Goal: Check status: Check status

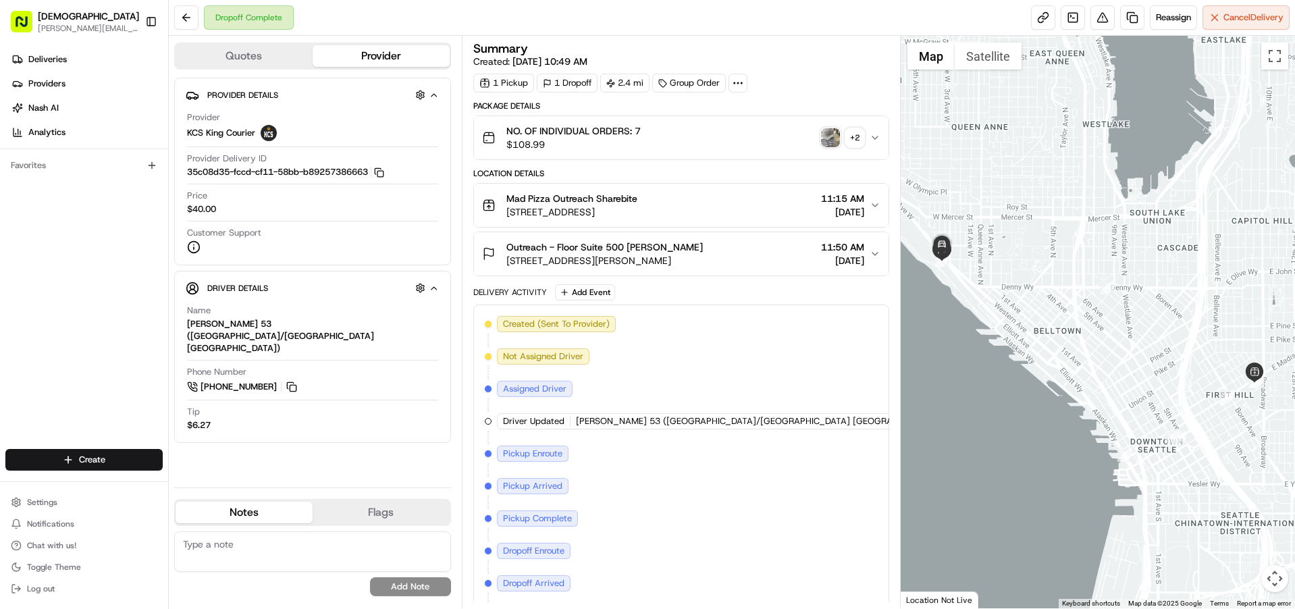
scroll to position [34, 0]
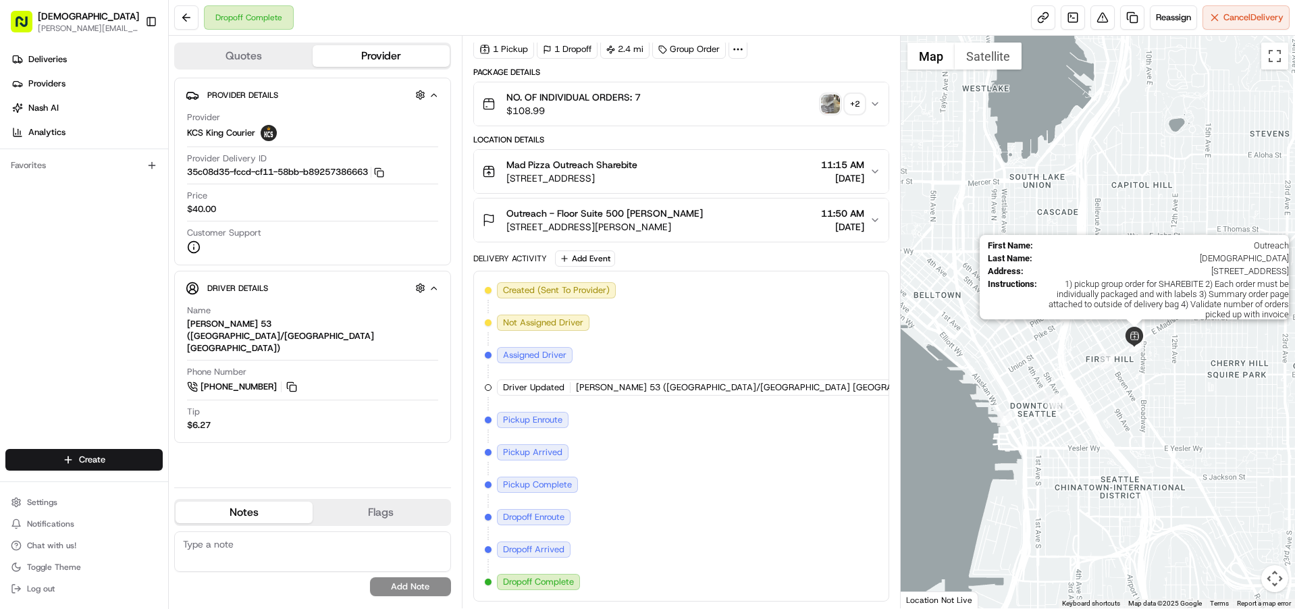
drag, startPoint x: 1248, startPoint y: 381, endPoint x: 1106, endPoint y: 331, distance: 150.9
click at [1124, 343] on img at bounding box center [1134, 337] width 20 height 20
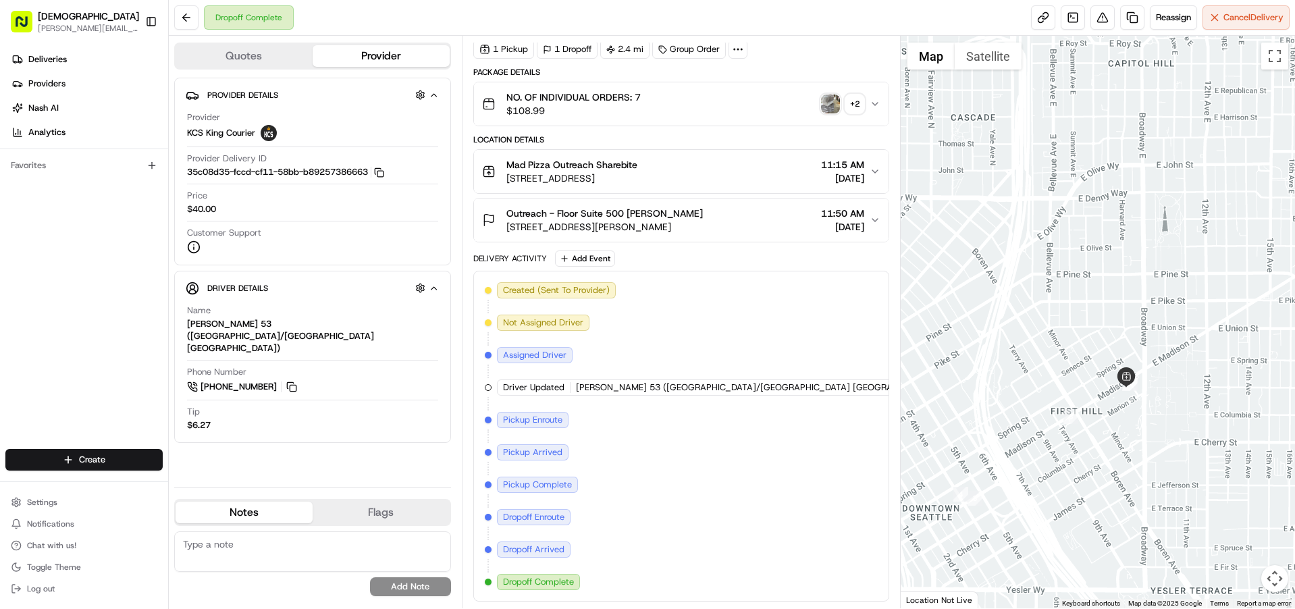
drag, startPoint x: 1065, startPoint y: 414, endPoint x: 1015, endPoint y: 333, distance: 94.6
click at [1009, 331] on div "To navigate, press the arrow keys." at bounding box center [1098, 322] width 394 height 572
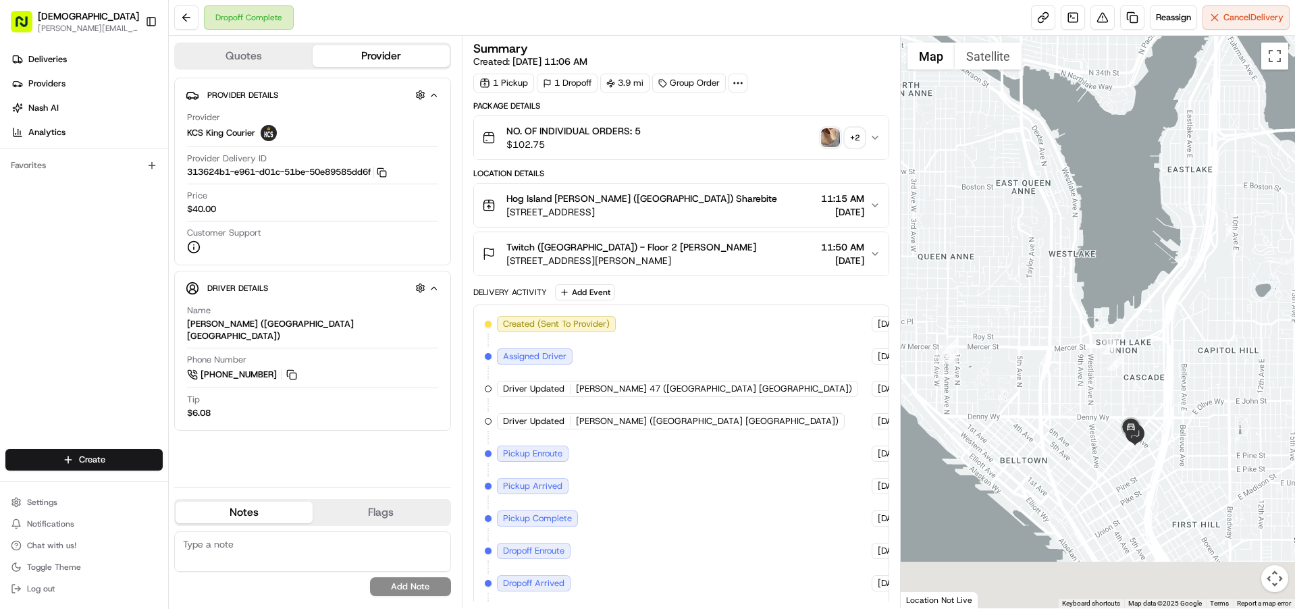
drag, startPoint x: 1150, startPoint y: 507, endPoint x: 1001, endPoint y: 317, distance: 240.9
click at [1001, 317] on div at bounding box center [1098, 322] width 394 height 572
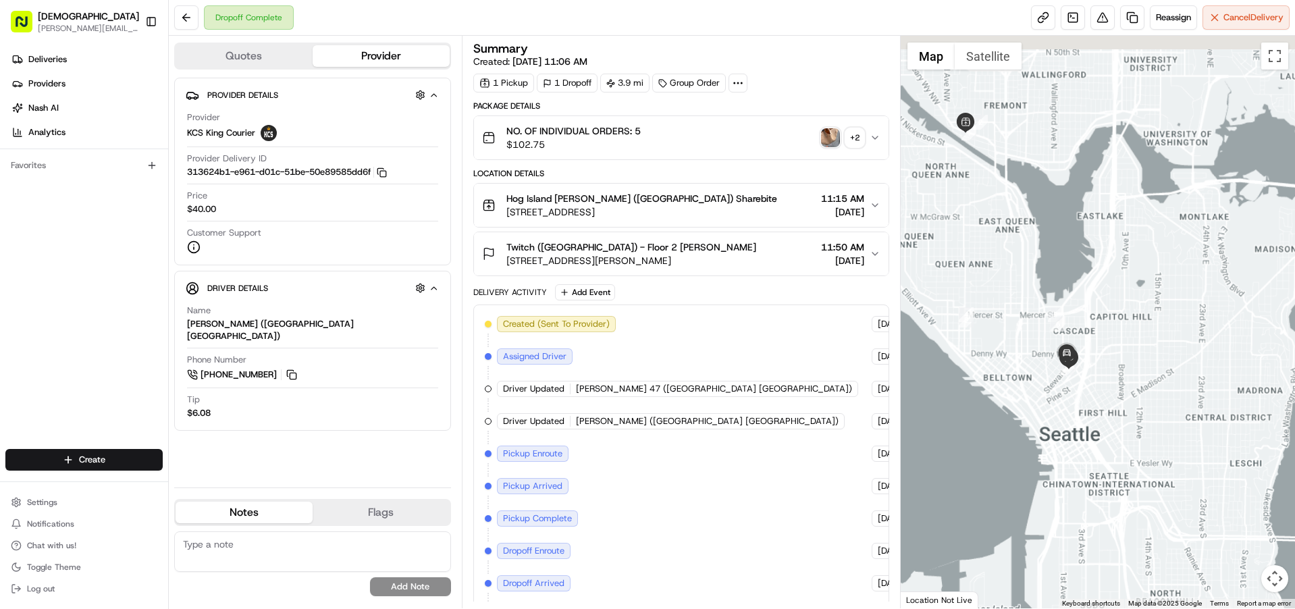
drag, startPoint x: 1052, startPoint y: 223, endPoint x: 1113, endPoint y: 251, distance: 66.4
click at [1115, 267] on div at bounding box center [1098, 322] width 394 height 572
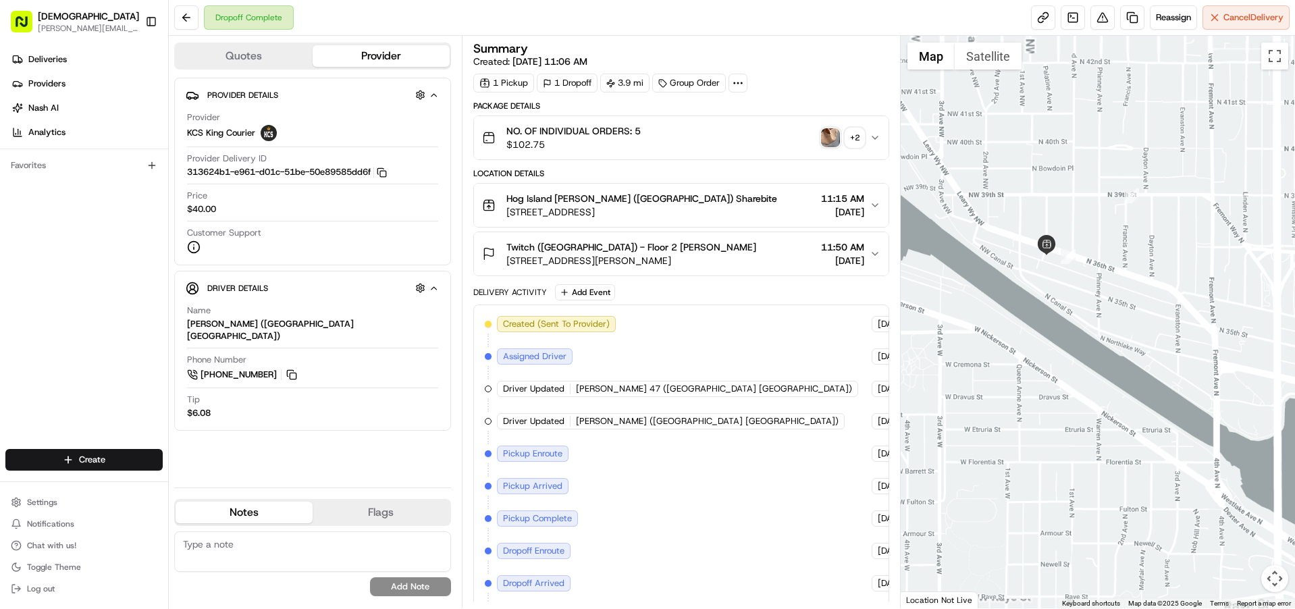
drag, startPoint x: 1076, startPoint y: 279, endPoint x: 1061, endPoint y: 254, distance: 30.0
click at [1061, 254] on div at bounding box center [1098, 322] width 394 height 572
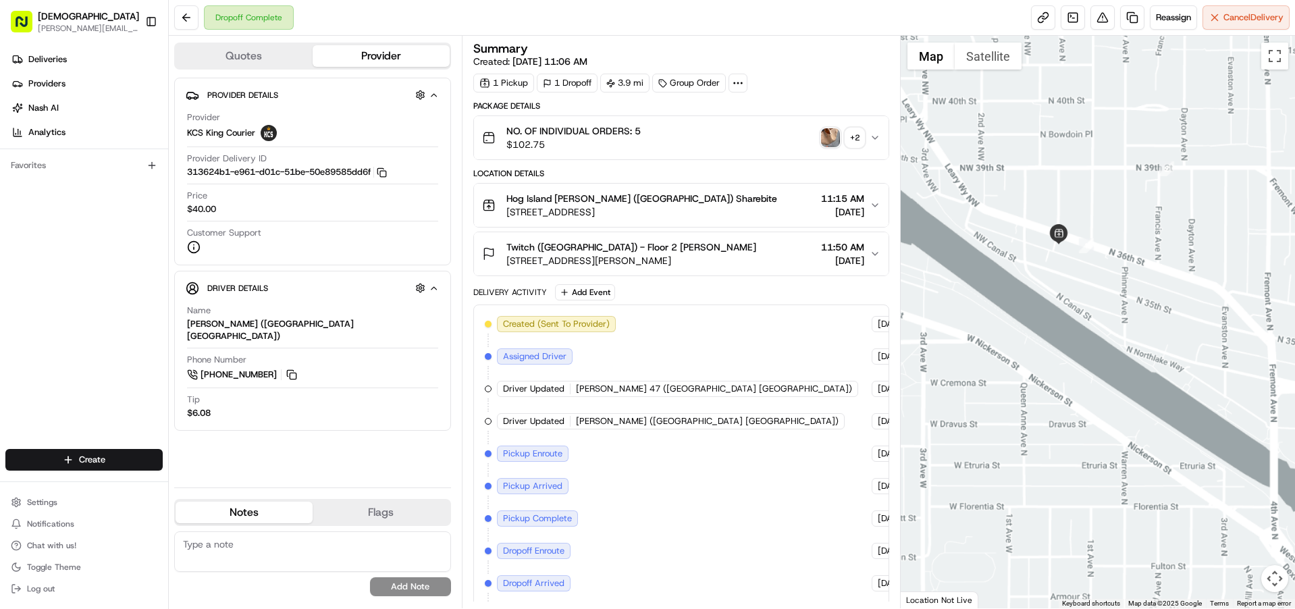
scroll to position [34, 0]
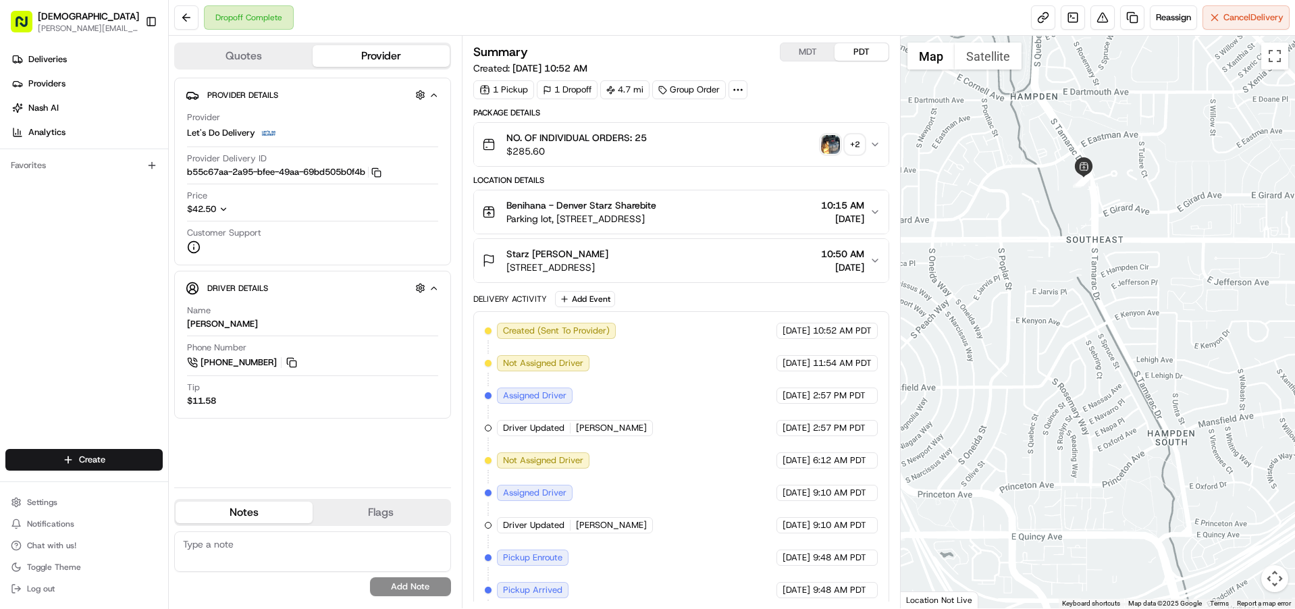
drag, startPoint x: 1077, startPoint y: 207, endPoint x: 1079, endPoint y: 245, distance: 38.6
click at [1081, 250] on div at bounding box center [1098, 322] width 394 height 572
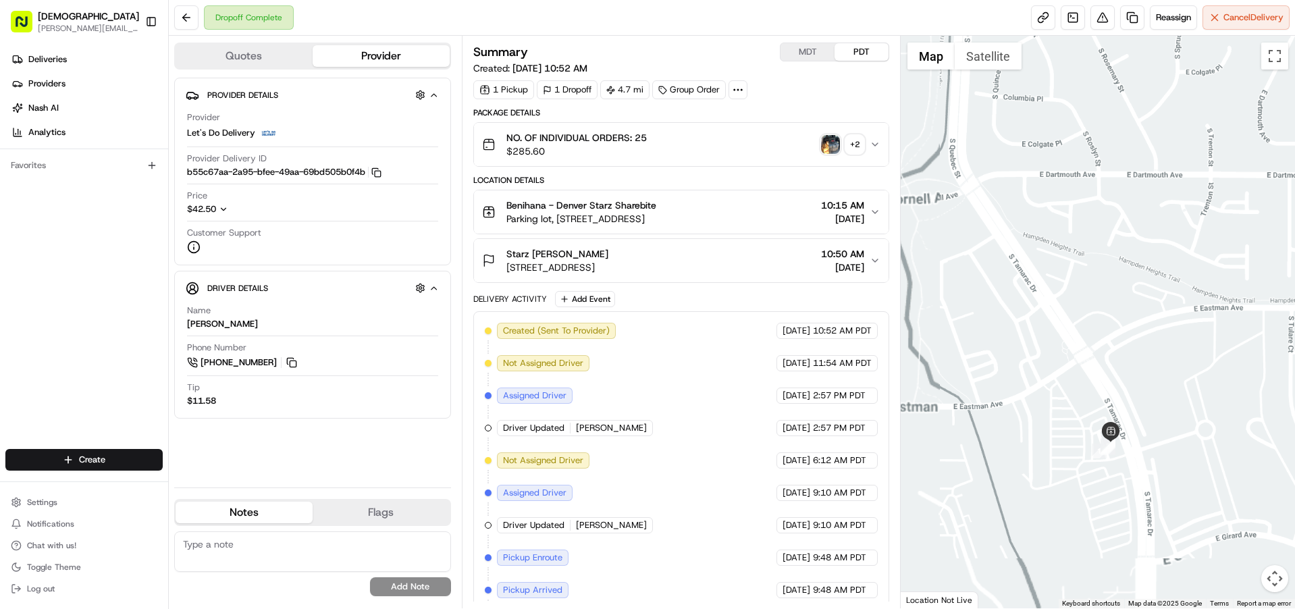
drag, startPoint x: 1114, startPoint y: 324, endPoint x: 1050, endPoint y: 173, distance: 164.3
click at [1050, 173] on div at bounding box center [1098, 322] width 394 height 572
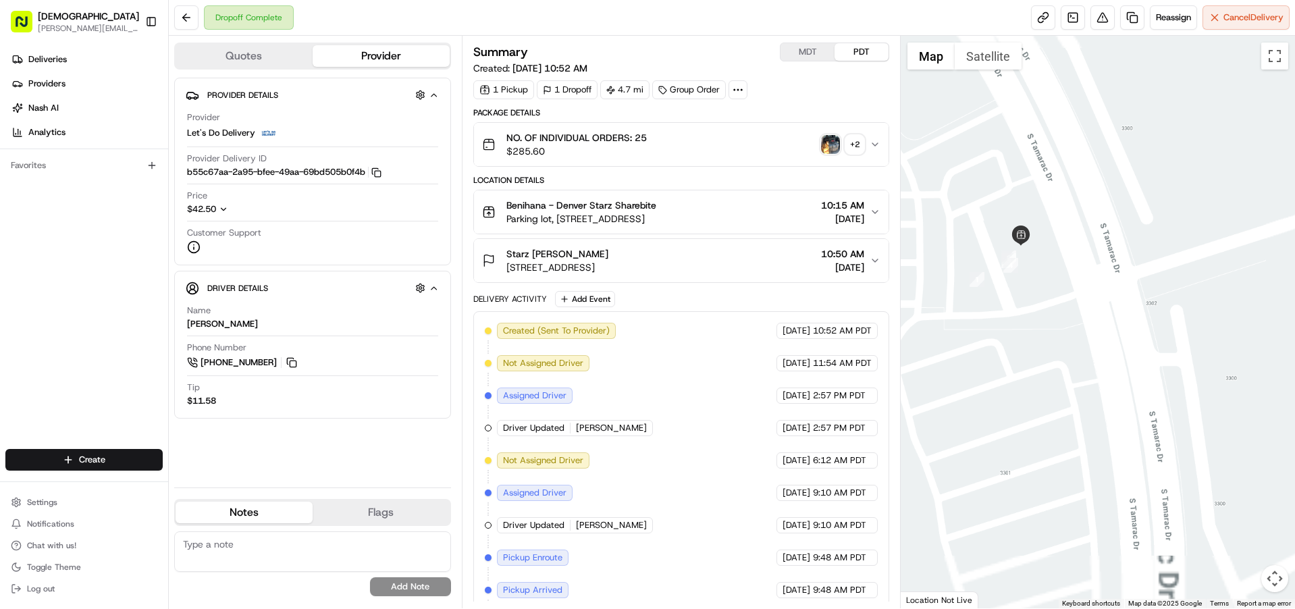
drag, startPoint x: 1030, startPoint y: 304, endPoint x: 1052, endPoint y: 251, distance: 57.2
click at [1072, 258] on div at bounding box center [1098, 322] width 394 height 572
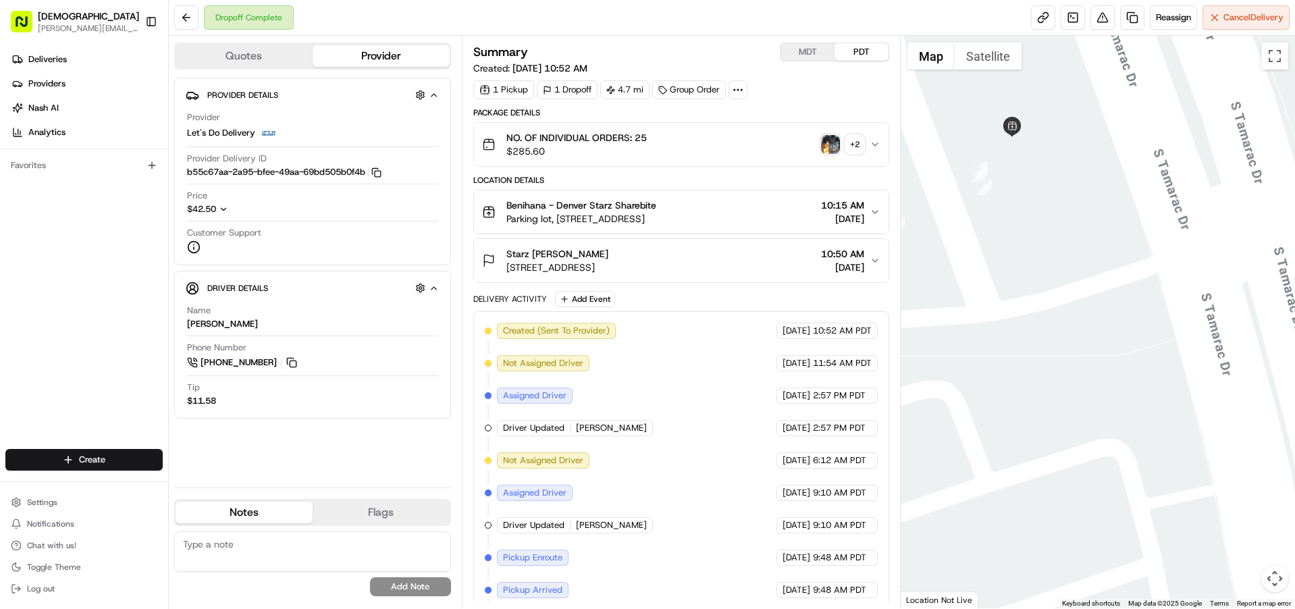
drag, startPoint x: 1022, startPoint y: 257, endPoint x: 1077, endPoint y: 289, distance: 63.6
click at [1088, 302] on div at bounding box center [1098, 322] width 394 height 572
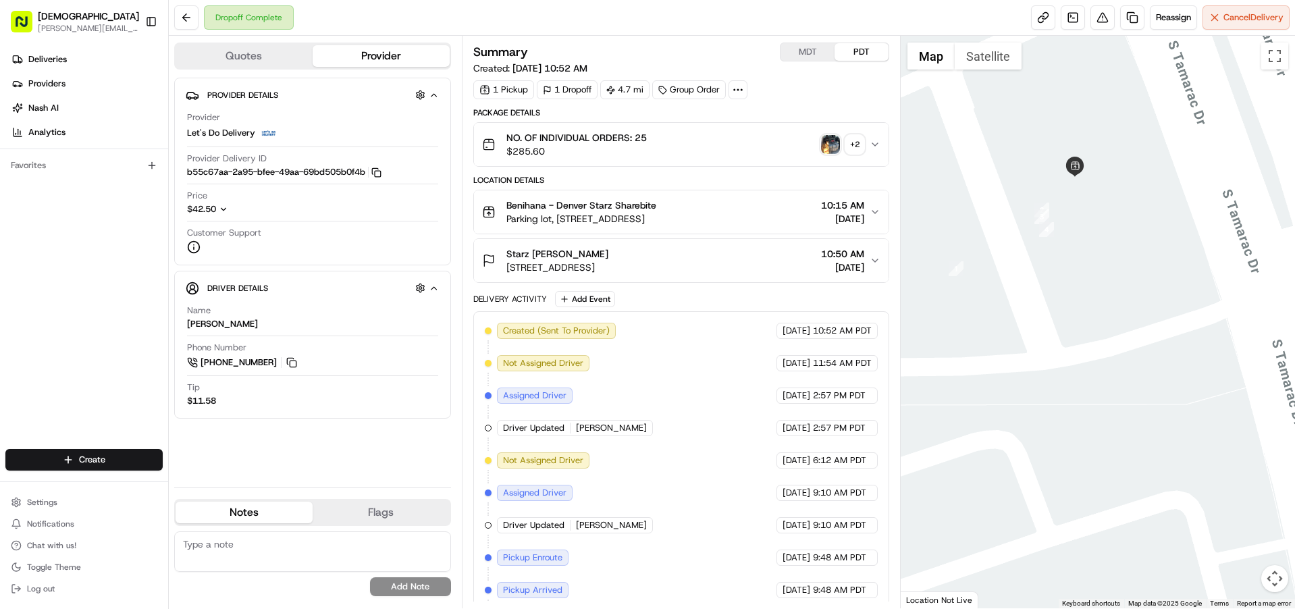
click at [823, 47] on button "MDT" at bounding box center [807, 52] width 54 height 18
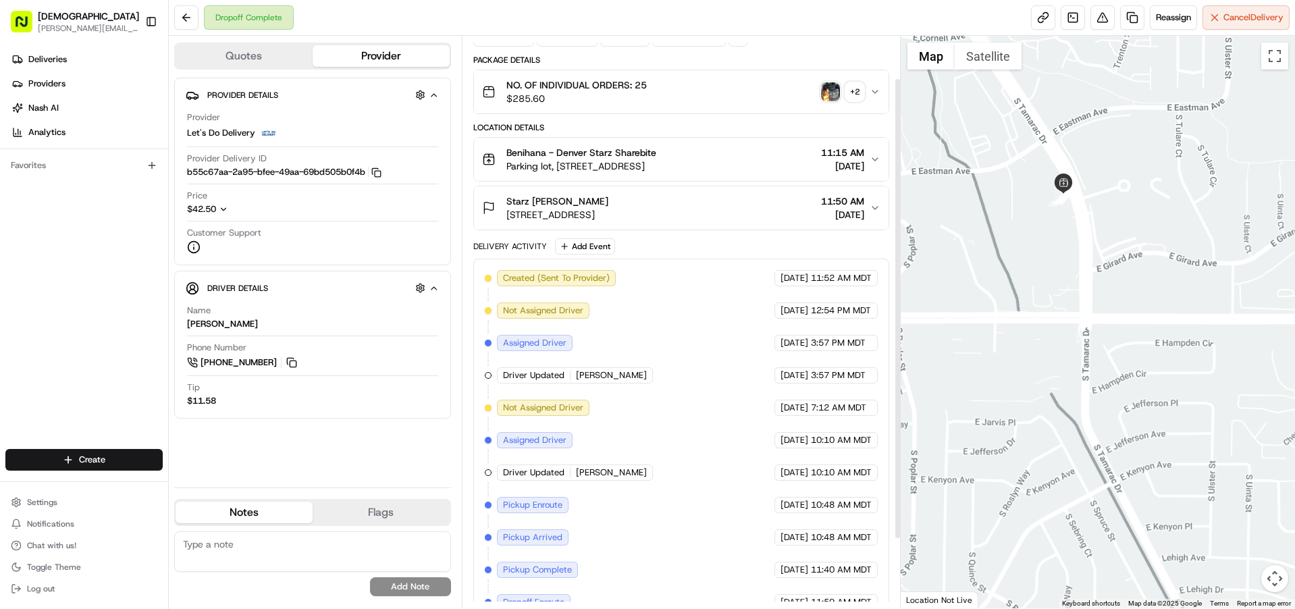
scroll to position [138, 0]
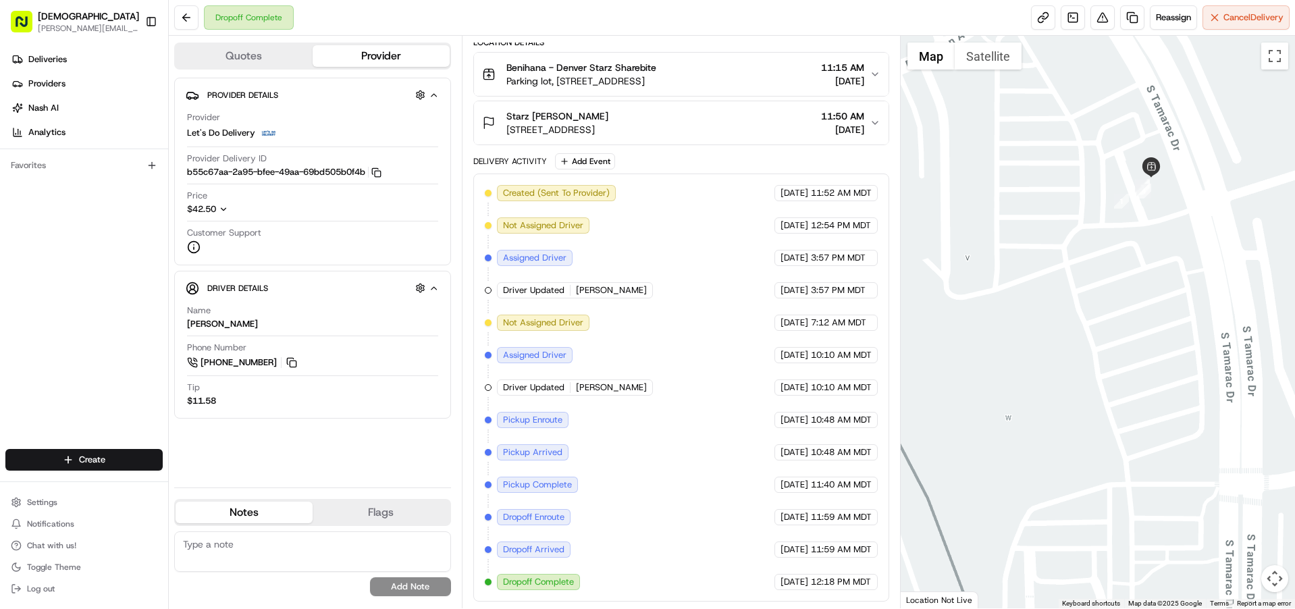
drag, startPoint x: 1156, startPoint y: 188, endPoint x: 1130, endPoint y: 240, distance: 58.3
click at [1132, 244] on div at bounding box center [1098, 322] width 394 height 572
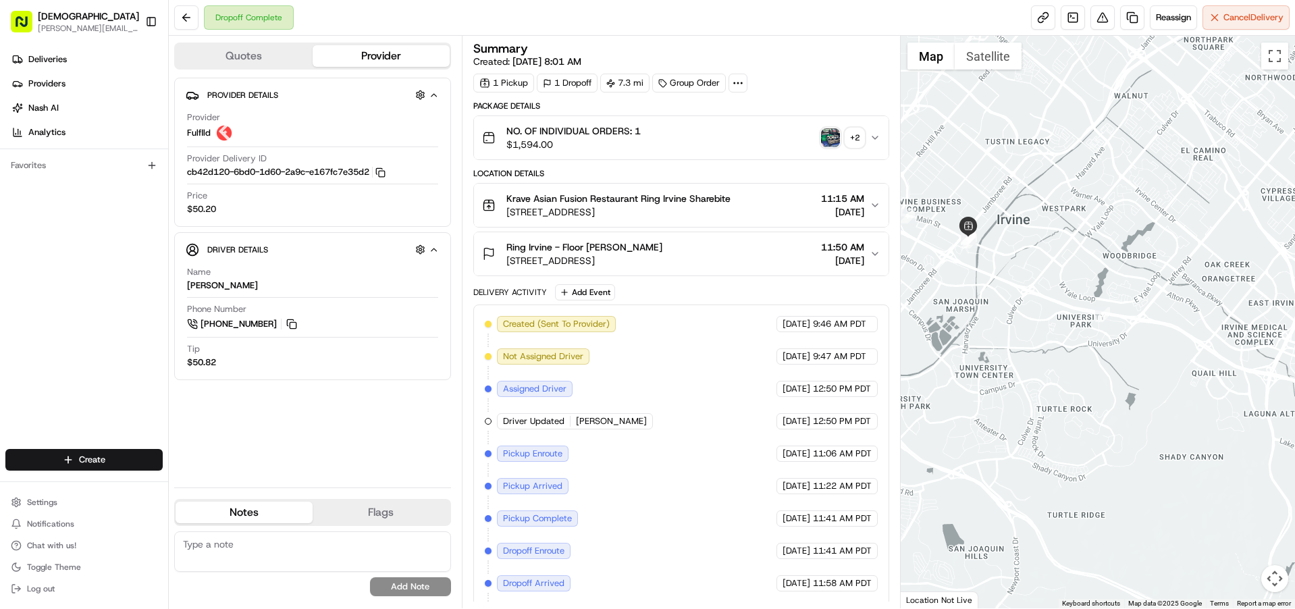
drag, startPoint x: 956, startPoint y: 282, endPoint x: 1007, endPoint y: 243, distance: 63.6
click at [1001, 266] on div at bounding box center [1098, 322] width 394 height 572
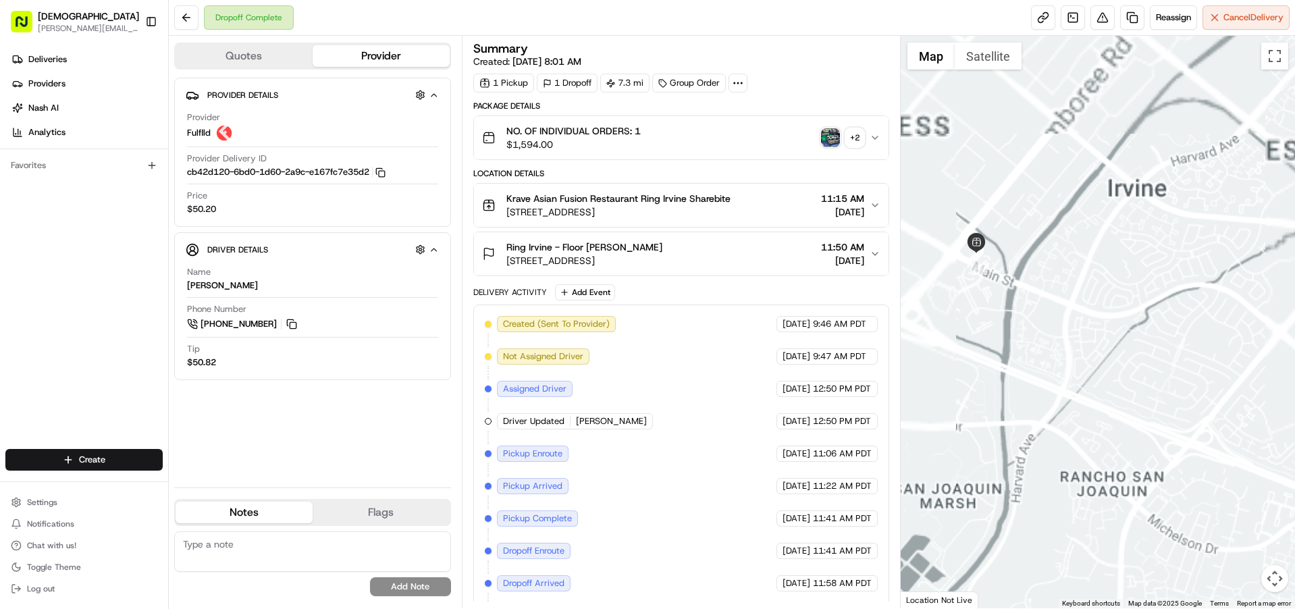
drag, startPoint x: 961, startPoint y: 269, endPoint x: 1054, endPoint y: 269, distance: 93.8
click at [1053, 270] on div at bounding box center [1098, 322] width 394 height 572
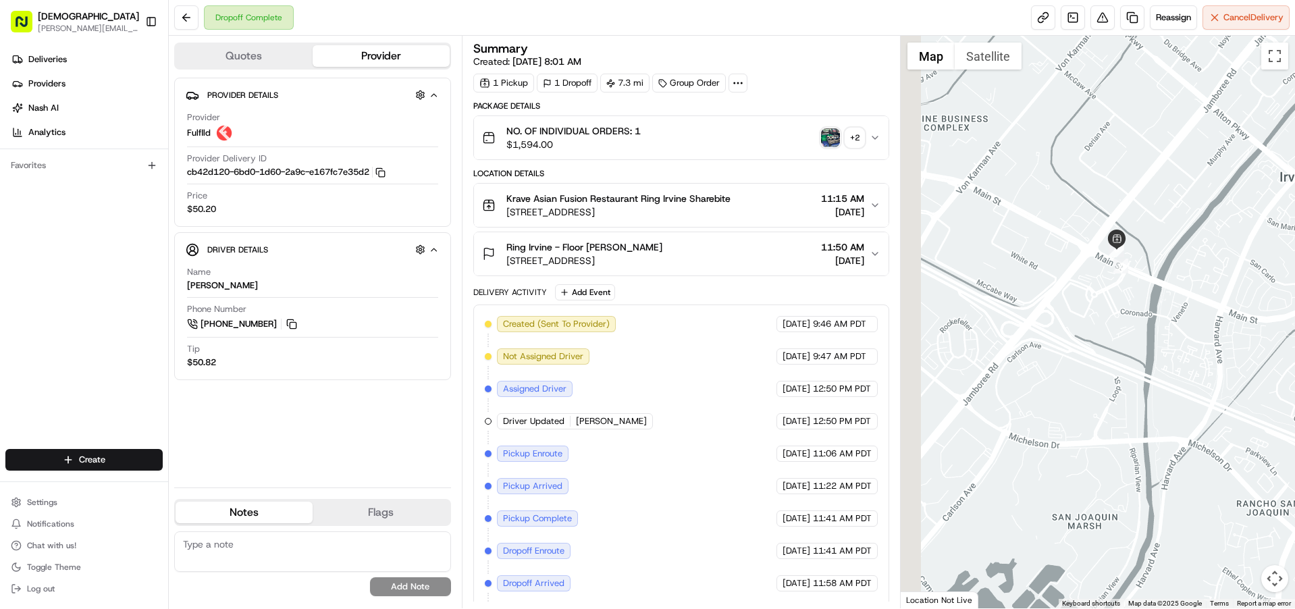
drag, startPoint x: 989, startPoint y: 256, endPoint x: 1021, endPoint y: 259, distance: 32.5
click at [1029, 258] on div at bounding box center [1098, 322] width 394 height 572
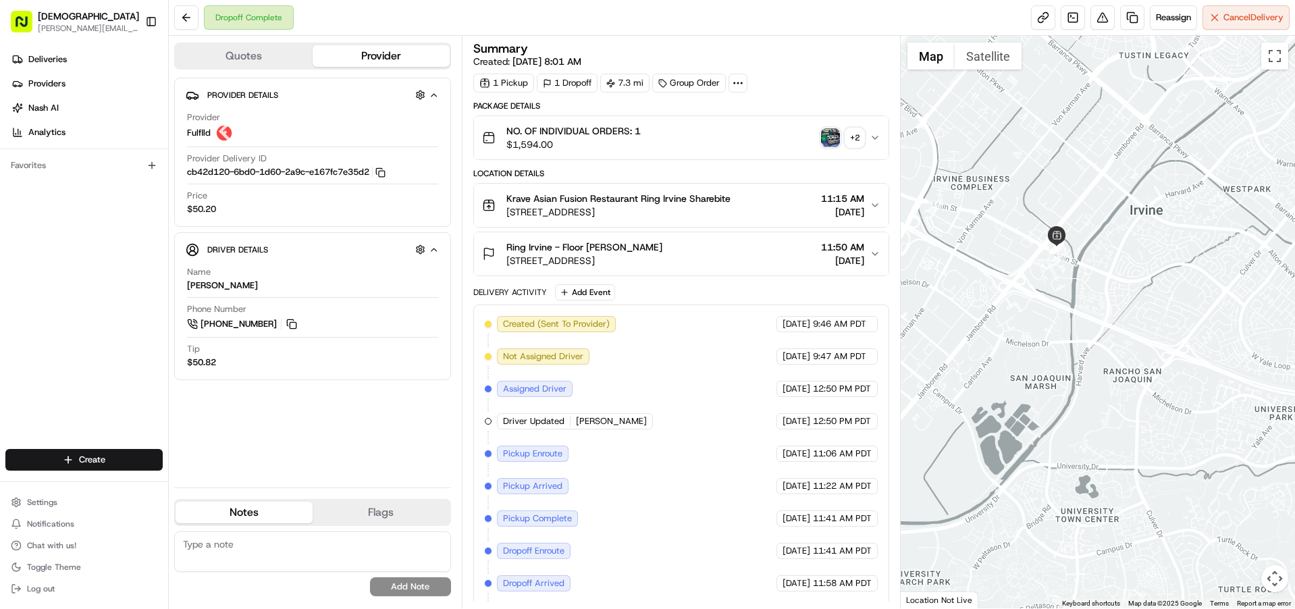
click at [1059, 269] on div at bounding box center [1098, 322] width 394 height 572
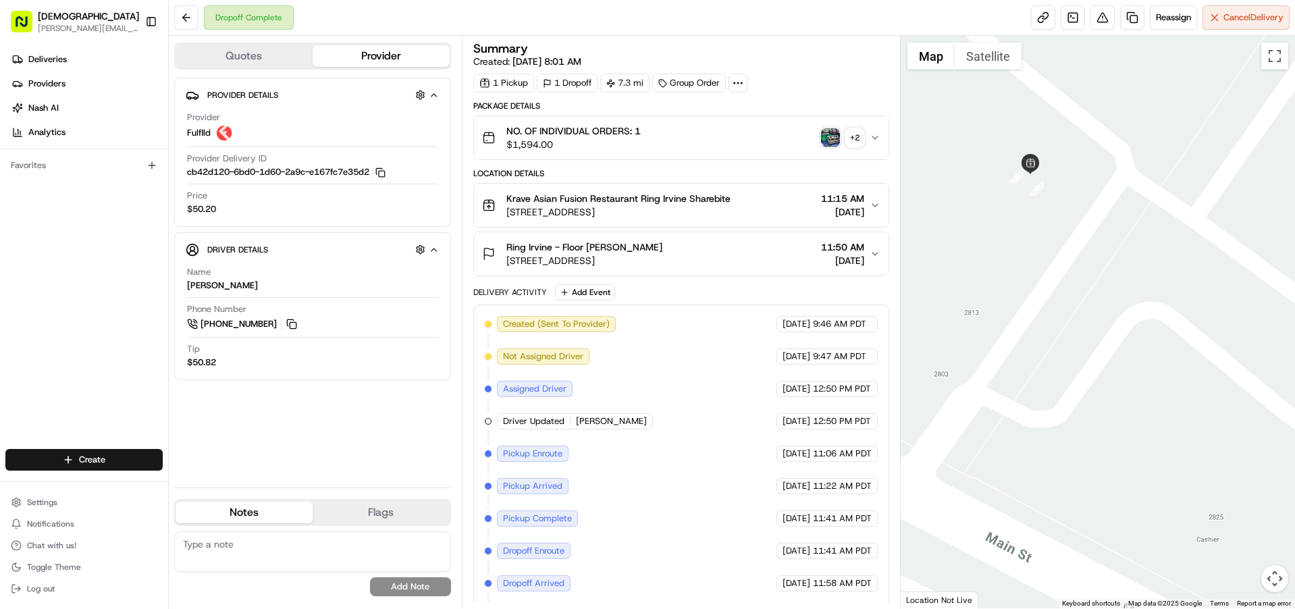
scroll to position [34, 0]
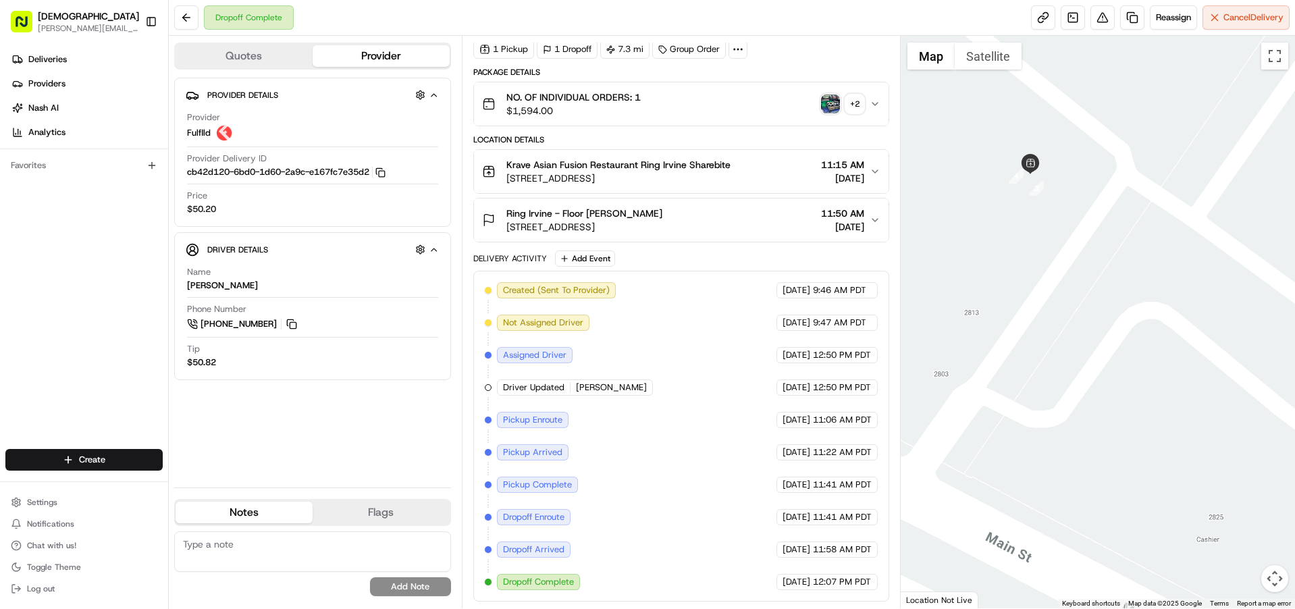
click at [847, 107] on div "+ 2" at bounding box center [854, 104] width 19 height 19
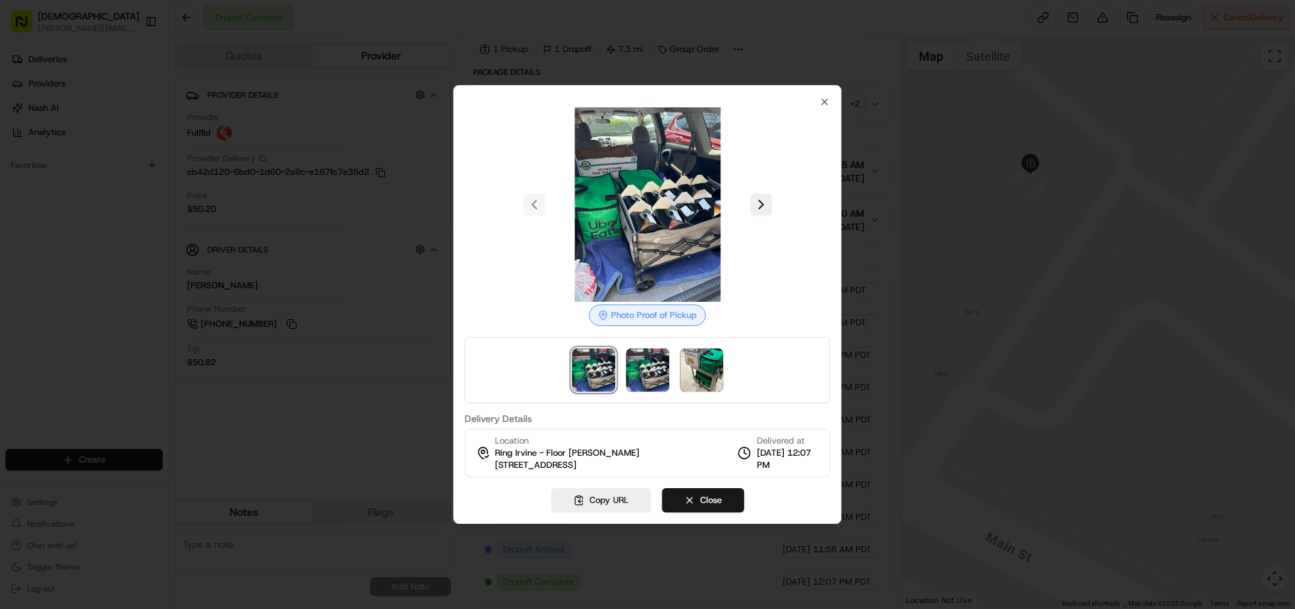
click at [818, 105] on div "Photo Proof of Pickup Delivery Details Location Ring Irvine - Floor Lobby Clay …" at bounding box center [646, 287] width 365 height 381
click at [822, 99] on icon "button" at bounding box center [824, 101] width 5 height 5
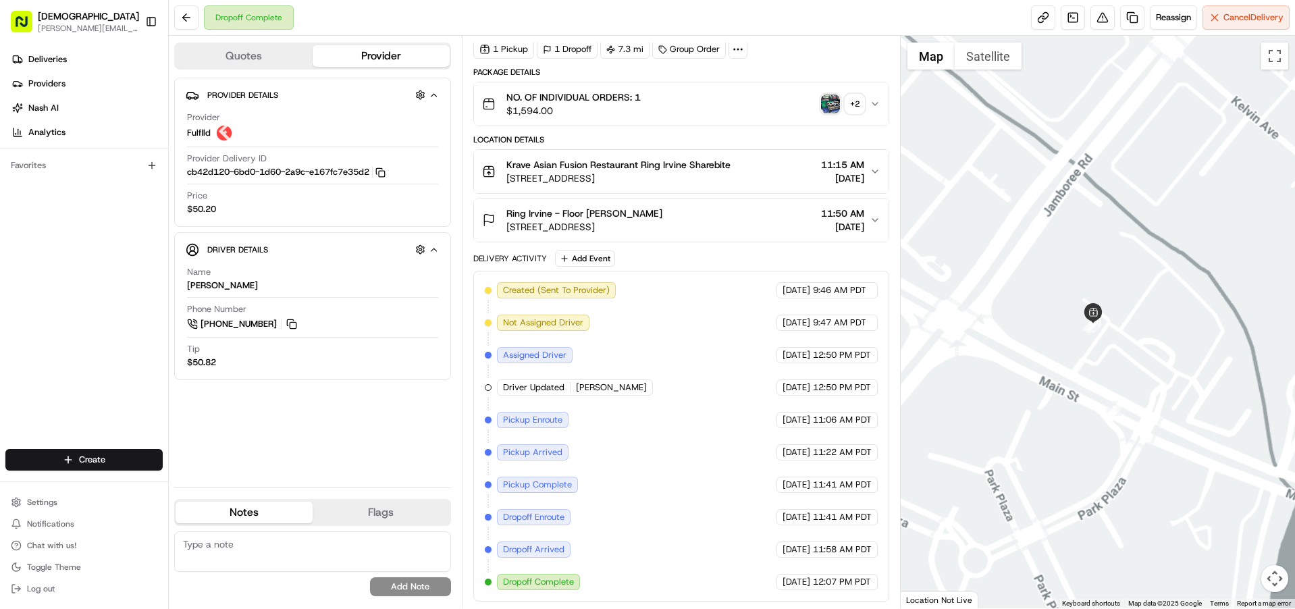
drag, startPoint x: 1033, startPoint y: 366, endPoint x: 1079, endPoint y: 354, distance: 47.5
click at [1106, 365] on div at bounding box center [1098, 322] width 394 height 572
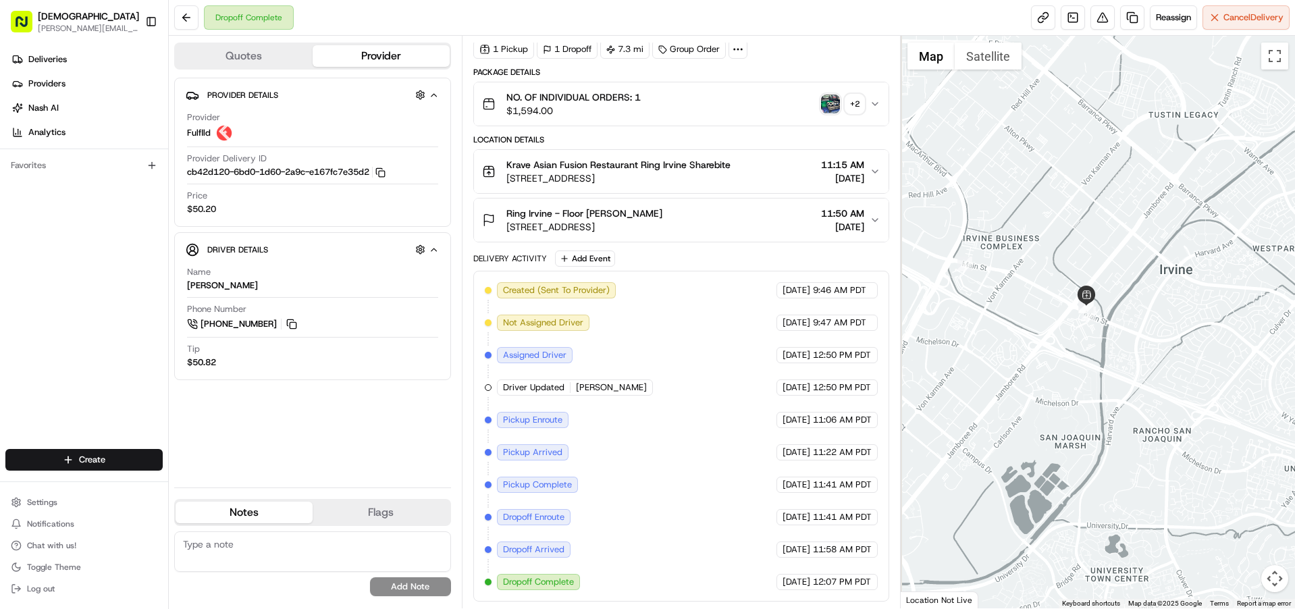
drag, startPoint x: 967, startPoint y: 273, endPoint x: 1039, endPoint y: 287, distance: 73.5
click at [1039, 287] on div at bounding box center [1098, 322] width 394 height 572
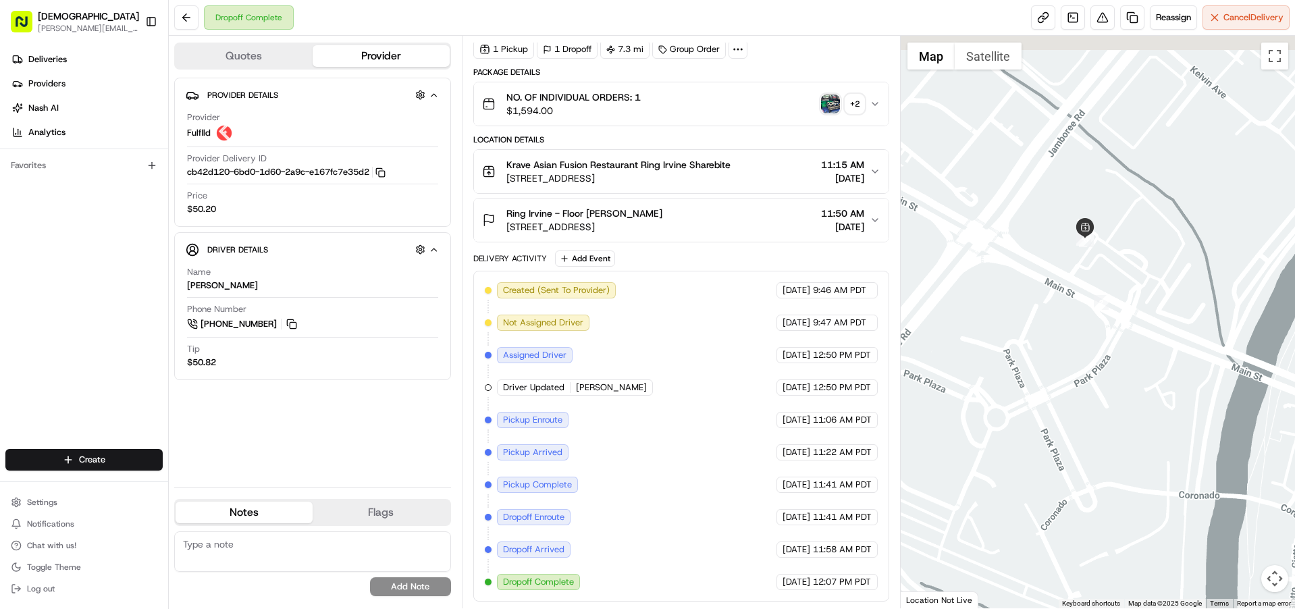
drag, startPoint x: 1094, startPoint y: 291, endPoint x: 1104, endPoint y: 343, distance: 52.8
click at [1104, 346] on div at bounding box center [1098, 322] width 394 height 572
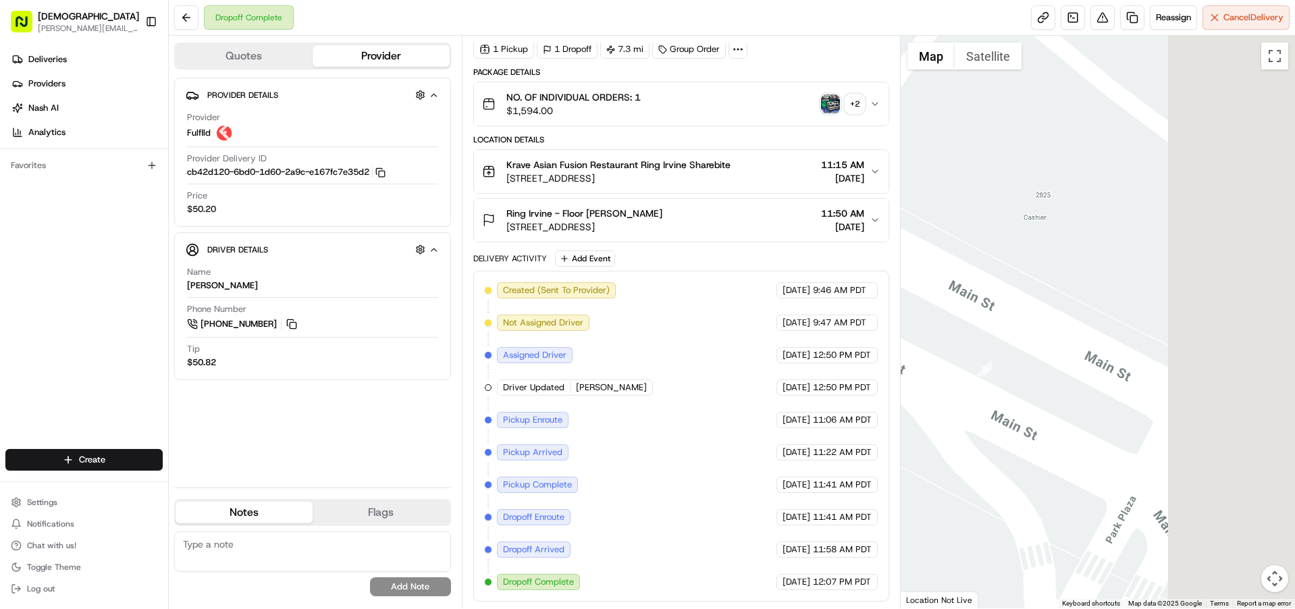
drag, startPoint x: 1143, startPoint y: 352, endPoint x: 899, endPoint y: 162, distance: 309.4
click at [883, 165] on div "Quotes Provider Provider Details Hidden ( 4 ) Provider Fulflld Provider Deliver…" at bounding box center [732, 322] width 1126 height 572
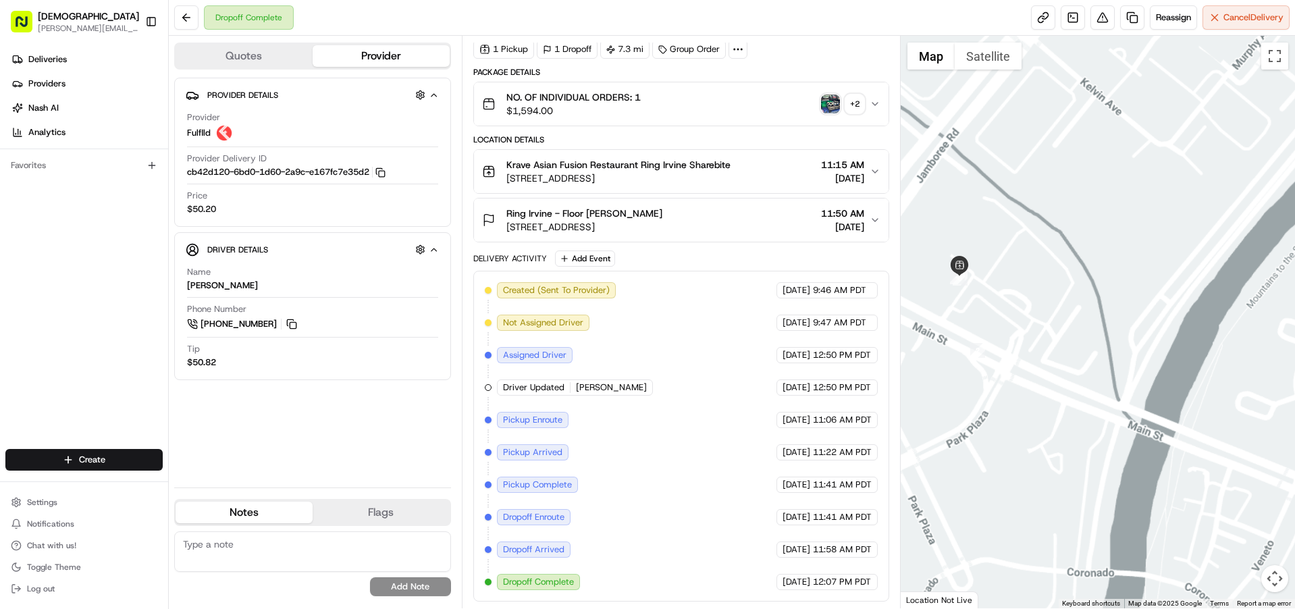
drag, startPoint x: 948, startPoint y: 215, endPoint x: 990, endPoint y: 231, distance: 44.9
click at [990, 232] on div at bounding box center [1098, 322] width 394 height 572
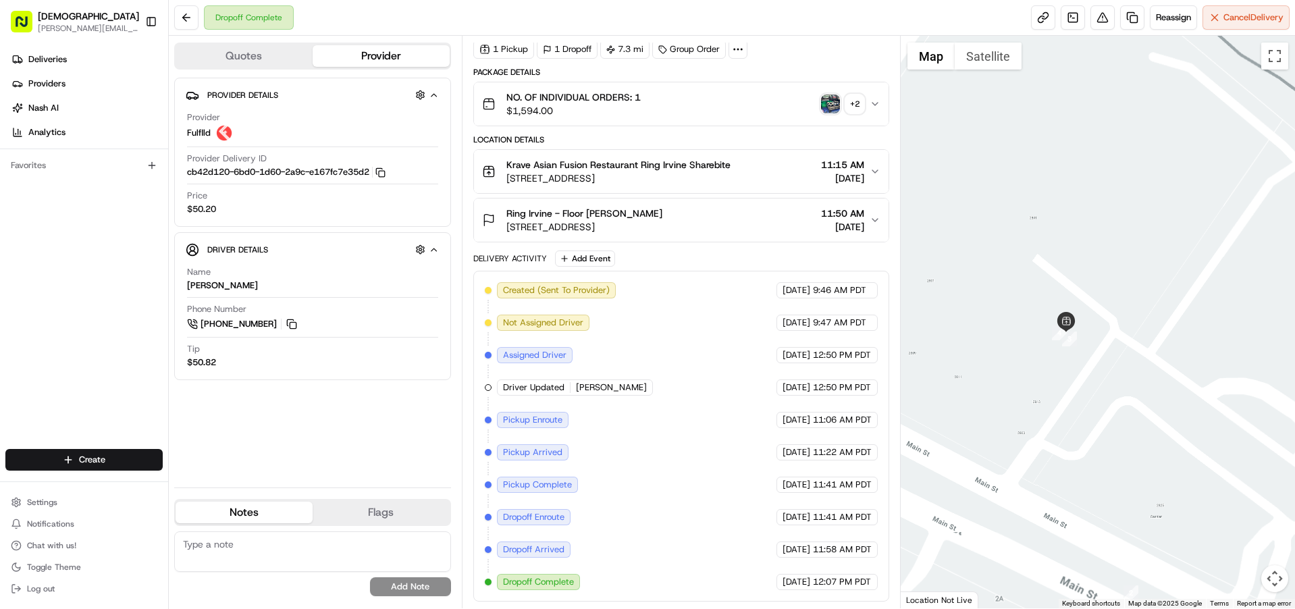
drag, startPoint x: 1019, startPoint y: 328, endPoint x: 970, endPoint y: 241, distance: 99.7
click at [970, 241] on div at bounding box center [1098, 322] width 394 height 572
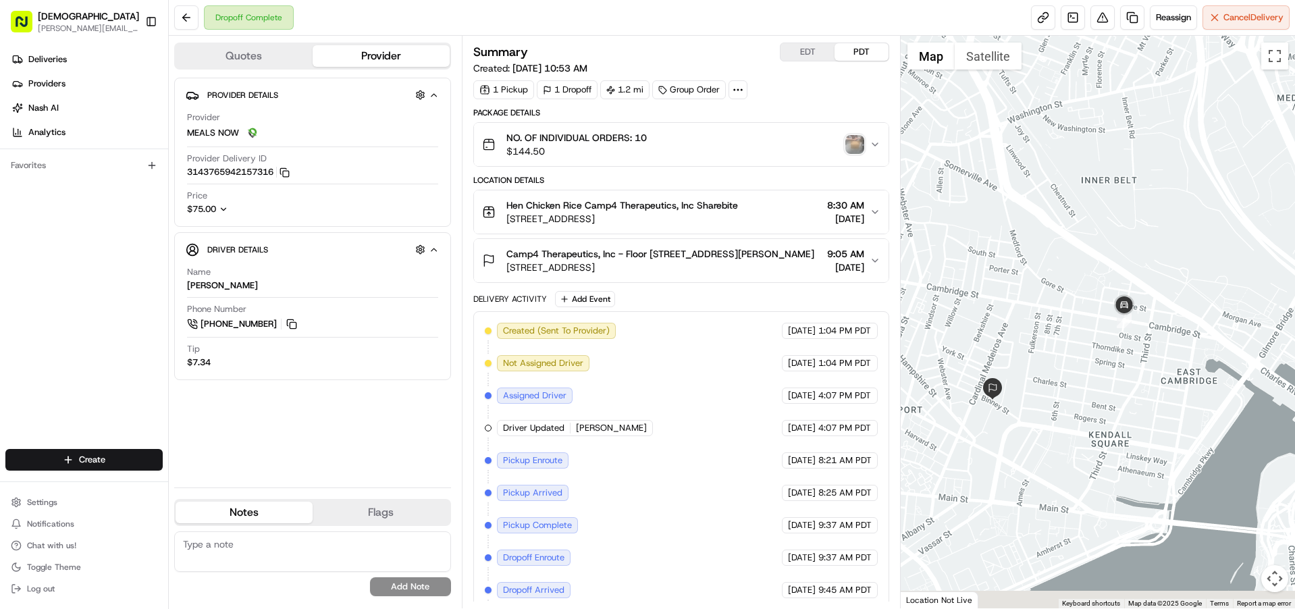
drag, startPoint x: 1161, startPoint y: 406, endPoint x: 992, endPoint y: 348, distance: 178.5
click at [998, 351] on div at bounding box center [1098, 322] width 394 height 572
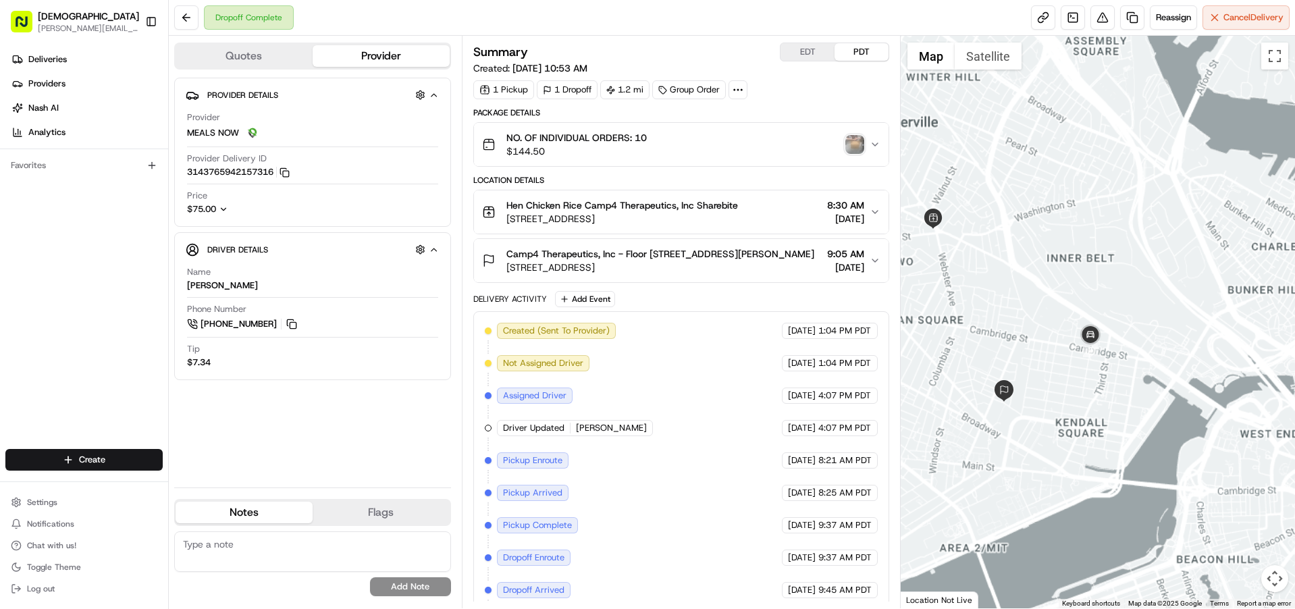
drag, startPoint x: 973, startPoint y: 275, endPoint x: 1077, endPoint y: 327, distance: 115.6
click at [1098, 355] on div at bounding box center [1098, 322] width 394 height 572
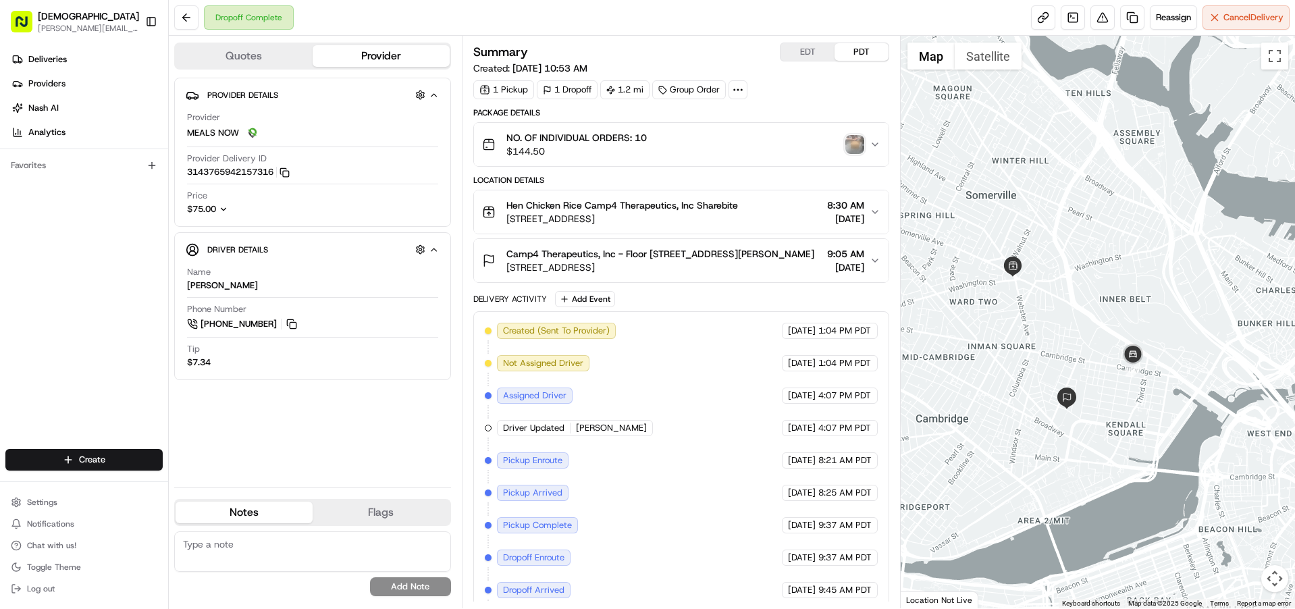
drag, startPoint x: 1011, startPoint y: 336, endPoint x: 1050, endPoint y: 302, distance: 51.7
click at [1050, 302] on div at bounding box center [1098, 322] width 394 height 572
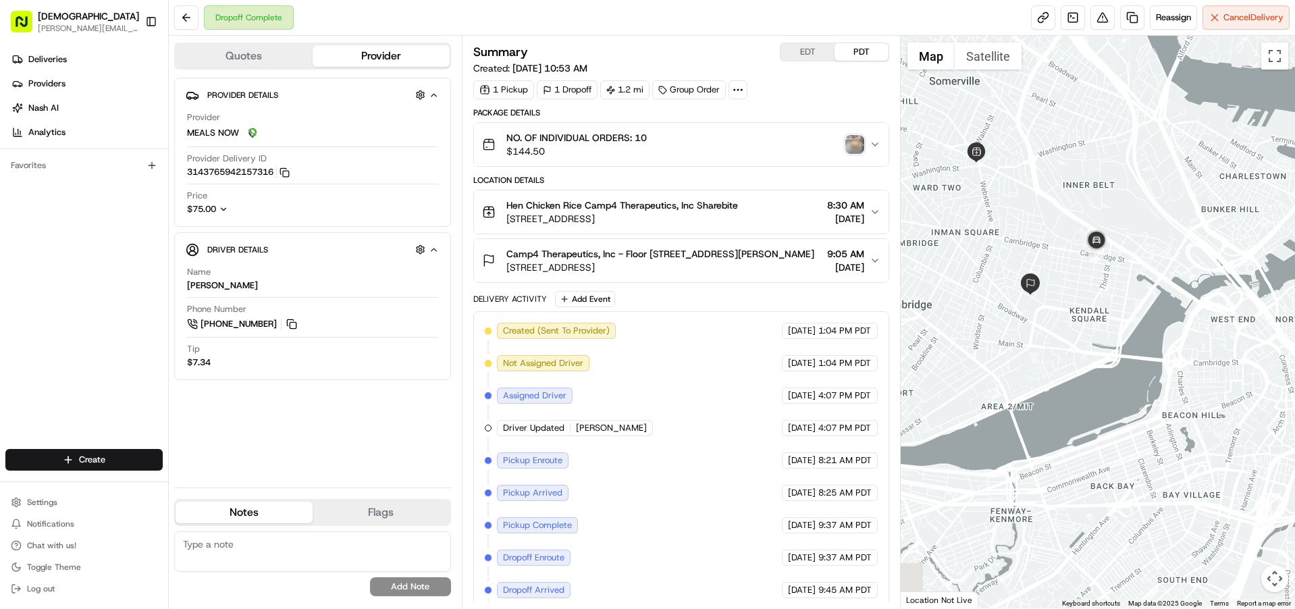
drag, startPoint x: 1079, startPoint y: 269, endPoint x: 1088, endPoint y: 299, distance: 31.0
click at [1088, 299] on div at bounding box center [1098, 322] width 394 height 572
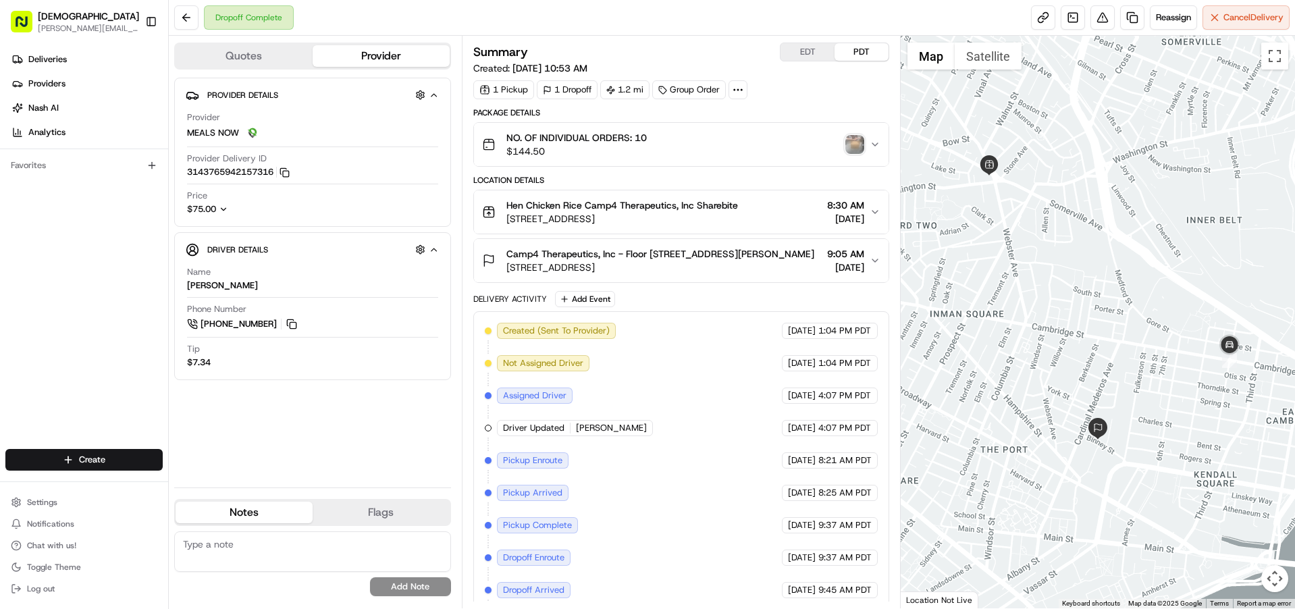
drag, startPoint x: 1014, startPoint y: 257, endPoint x: 1069, endPoint y: 221, distance: 65.0
click at [1143, 356] on div at bounding box center [1098, 322] width 394 height 572
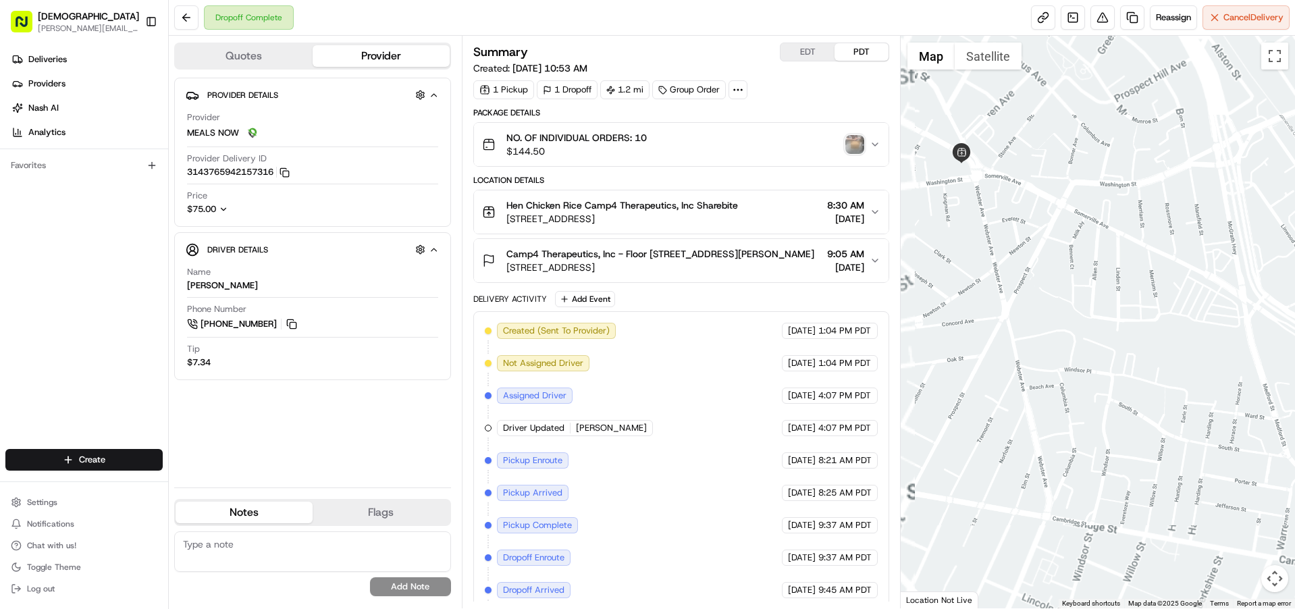
drag, startPoint x: 913, startPoint y: 173, endPoint x: 1080, endPoint y: 323, distance: 224.6
click at [1086, 329] on div at bounding box center [1098, 322] width 394 height 572
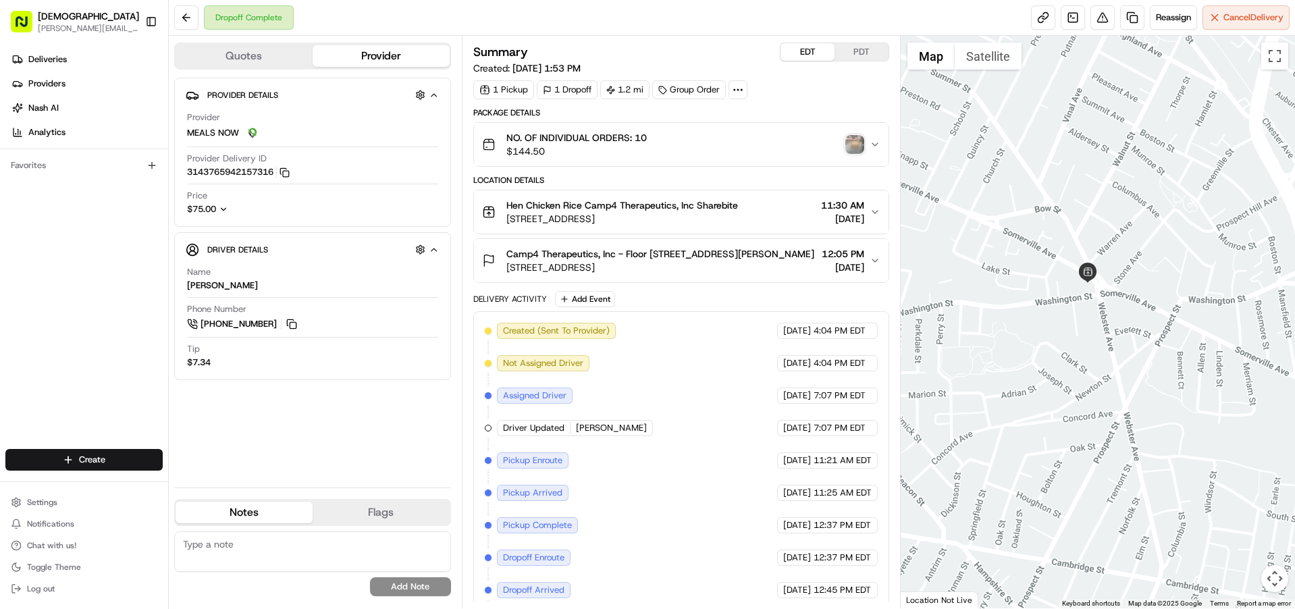
click at [818, 55] on button "EDT" at bounding box center [807, 52] width 54 height 18
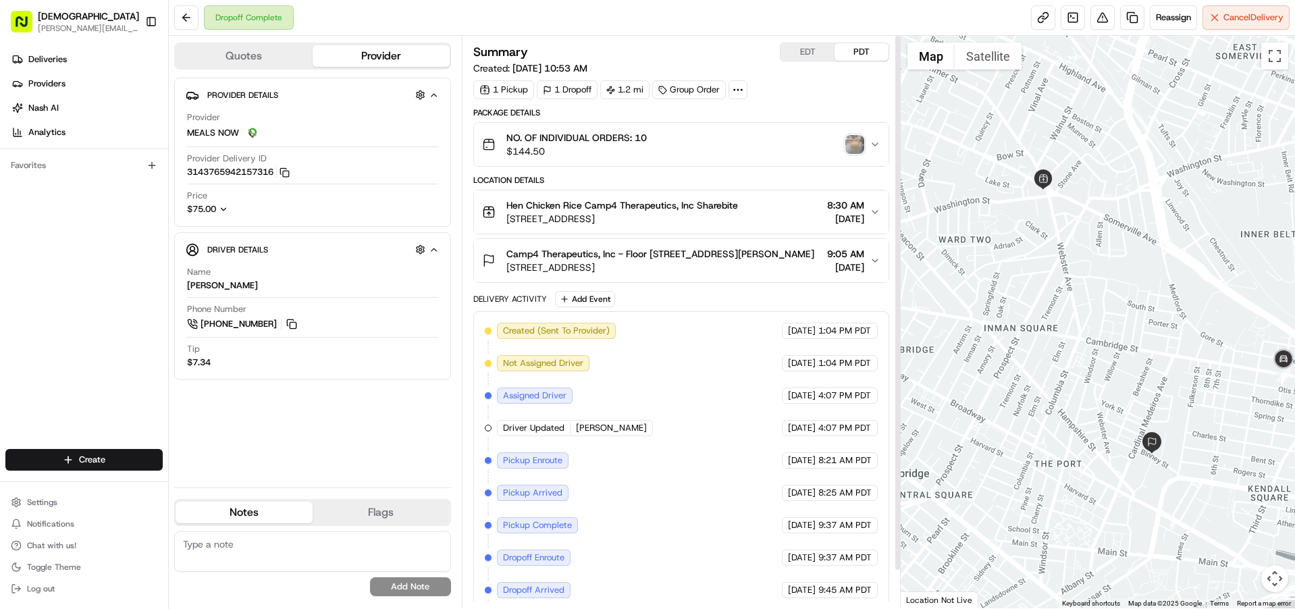
click at [800, 40] on div "Summary EDT PDT Created: [DATE] 10:53 AM 1 Pickup 1 Dropoff 1.2 mi Group Order …" at bounding box center [681, 322] width 439 height 572
click at [798, 49] on button "EDT" at bounding box center [807, 52] width 54 height 18
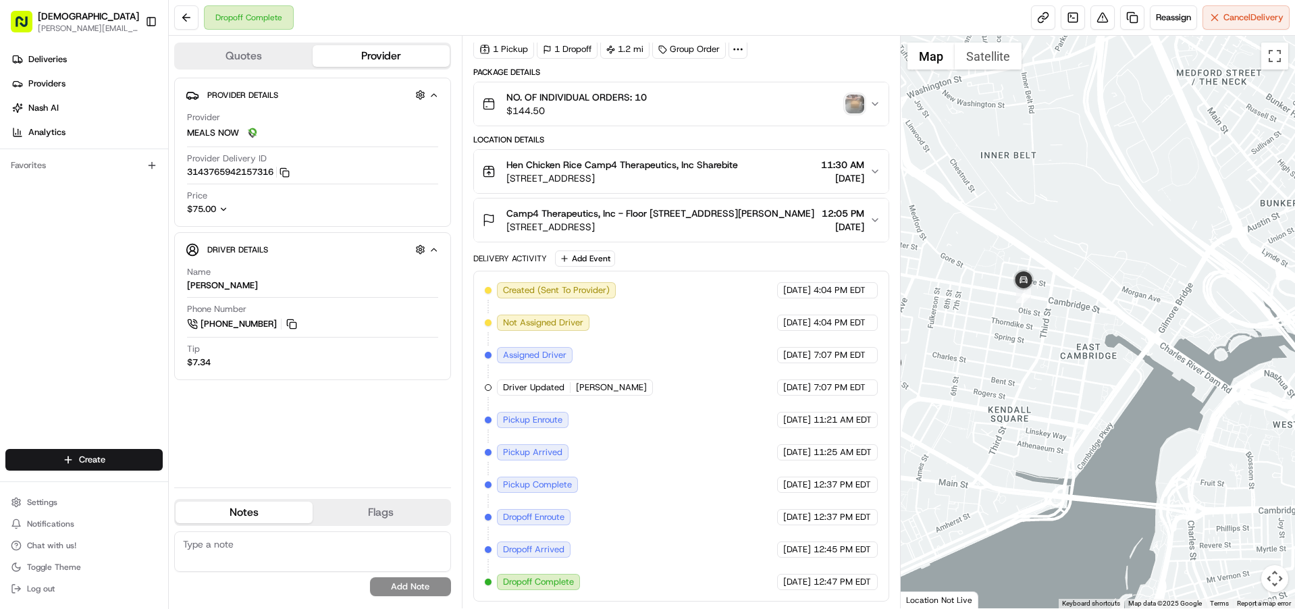
drag, startPoint x: 1138, startPoint y: 324, endPoint x: 871, endPoint y: 242, distance: 279.5
click at [873, 243] on div "Quotes Provider Provider Details Hidden ( 4 ) Provider MEALS NOW Provider Deliv…" at bounding box center [732, 322] width 1126 height 572
